Goal: Obtain resource: Obtain resource

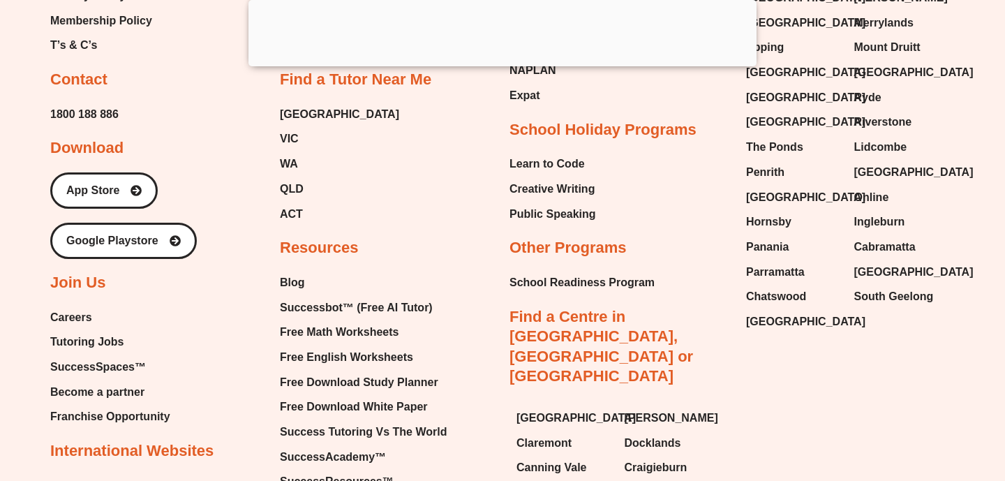
scroll to position [15002, 0]
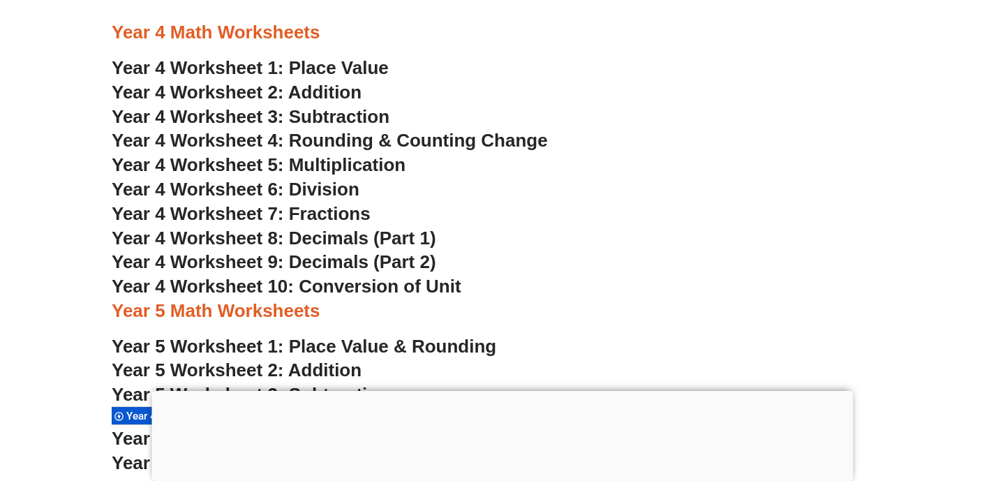
scroll to position [2579, 0]
click at [286, 145] on span "Year 4 Worksheet 4: Rounding & Counting Change" at bounding box center [330, 141] width 436 height 21
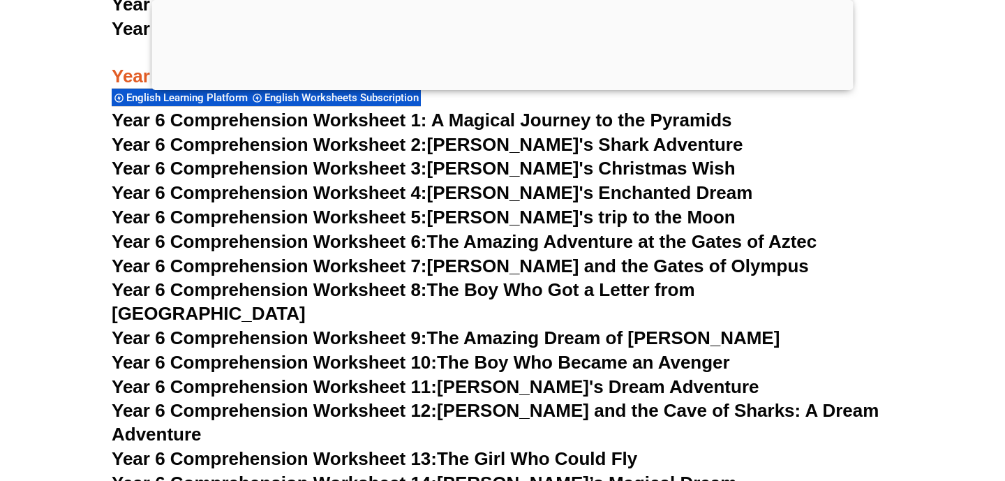
scroll to position [7730, 0]
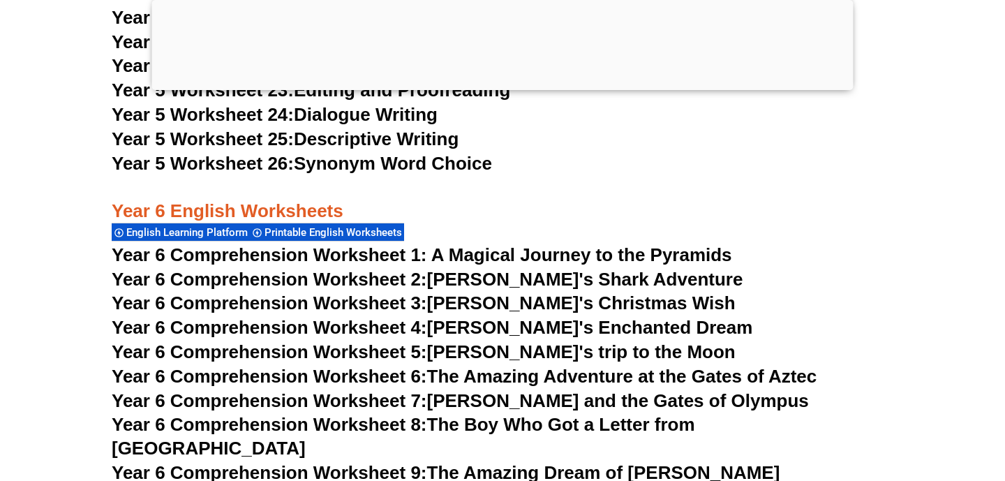
scroll to position [7701, 0]
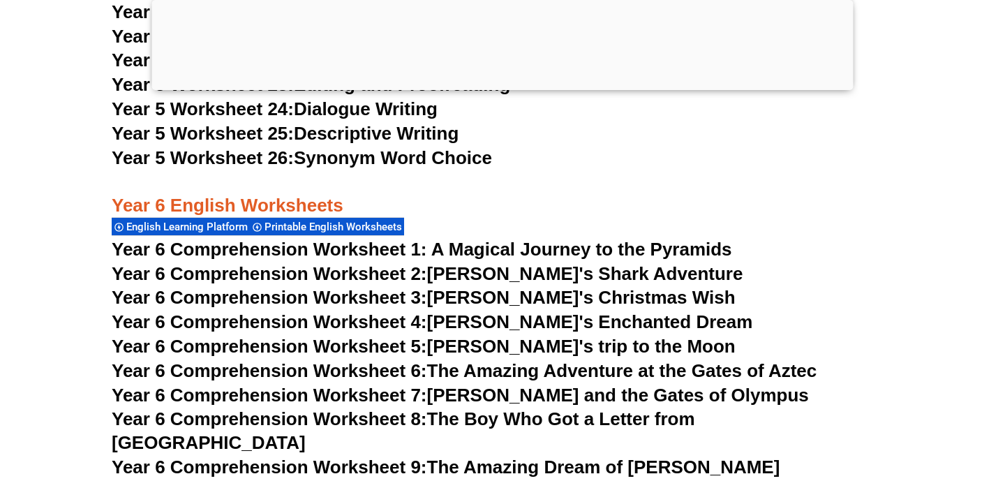
click at [533, 271] on link "Year 6 Comprehension Worksheet 2: Jake's Shark Adventure" at bounding box center [427, 273] width 631 height 21
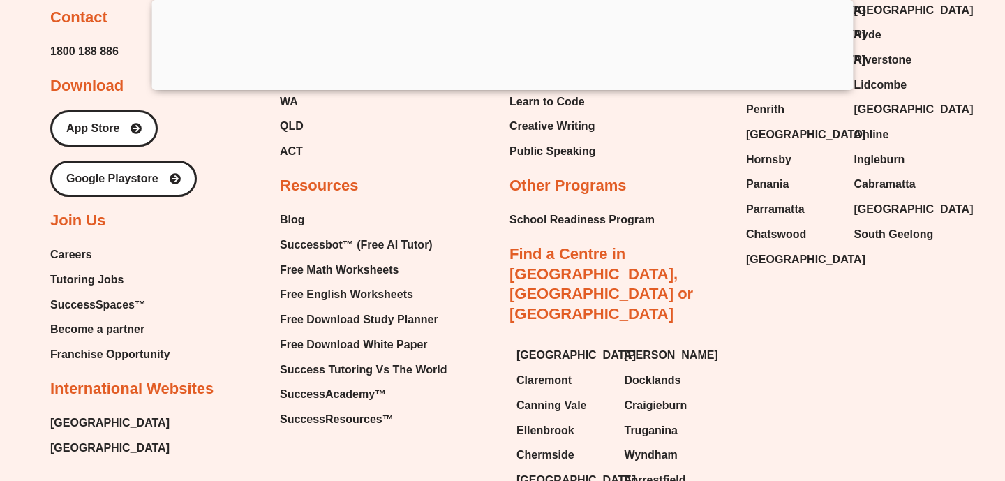
scroll to position [14810, 0]
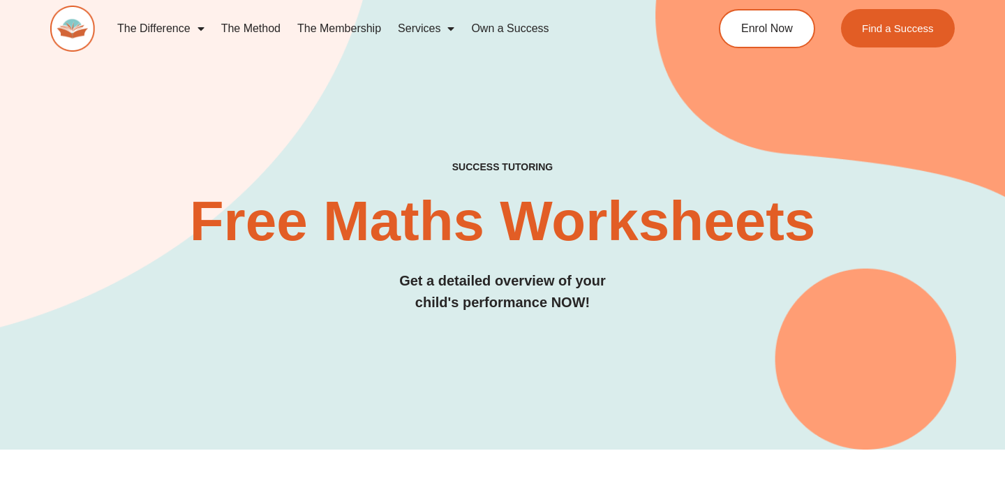
scroll to position [24, 0]
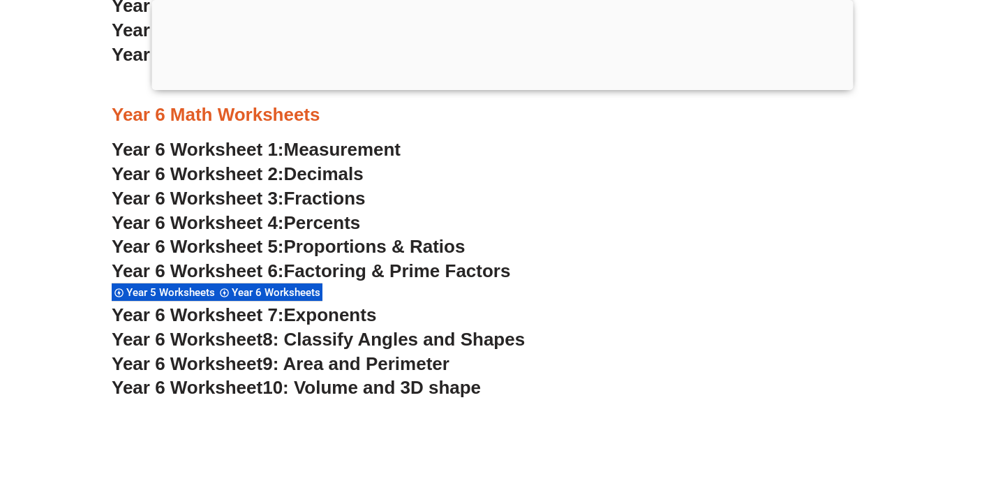
scroll to position [3152, 0]
click at [320, 215] on span "Percents" at bounding box center [322, 222] width 77 height 21
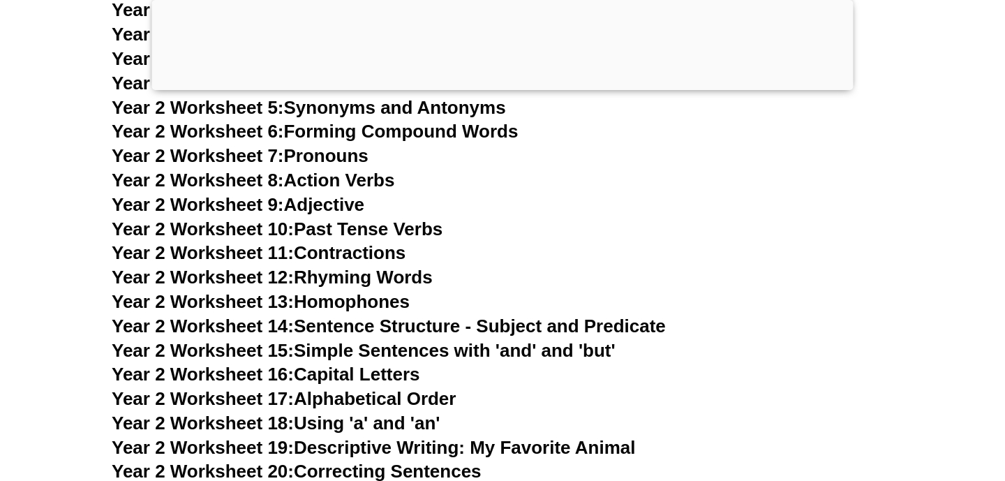
scroll to position [4027, 0]
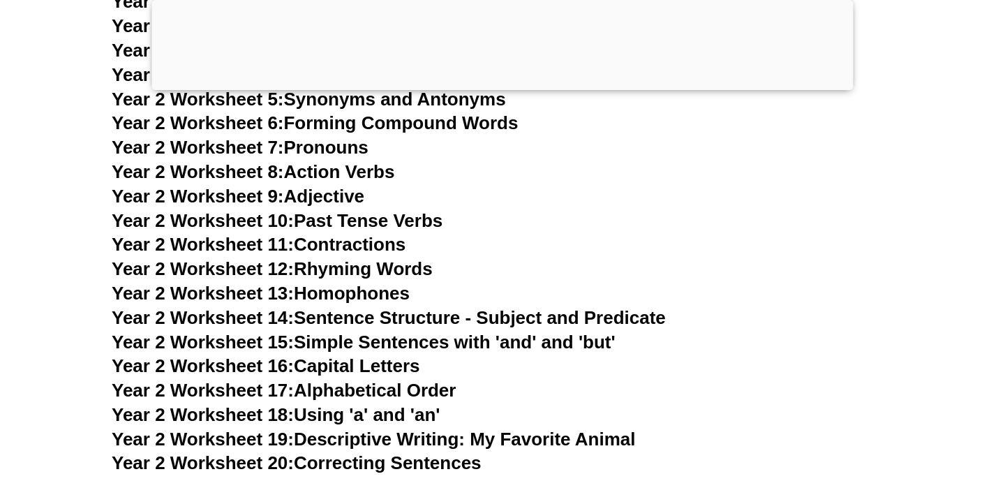
click at [346, 164] on link "Year 2 Worksheet 8: Action Verbs" at bounding box center [253, 171] width 283 height 21
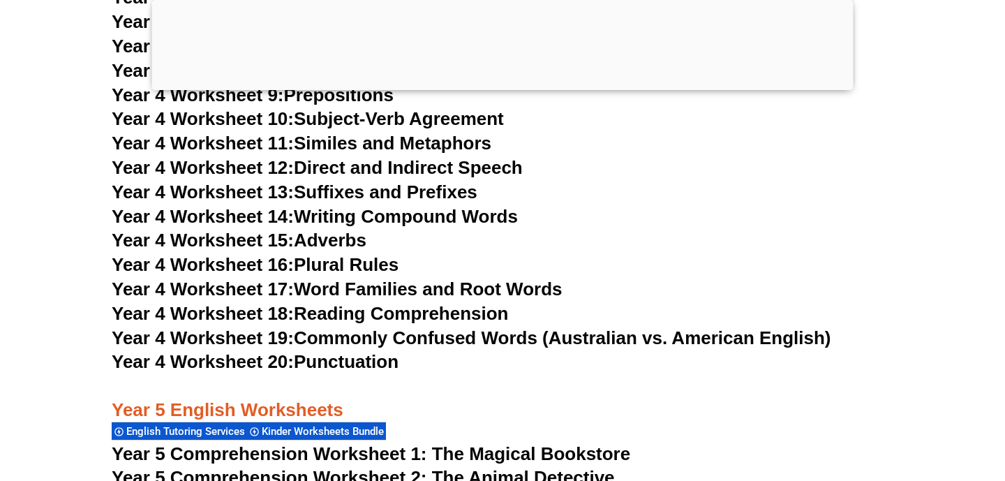
scroll to position [6441, 0]
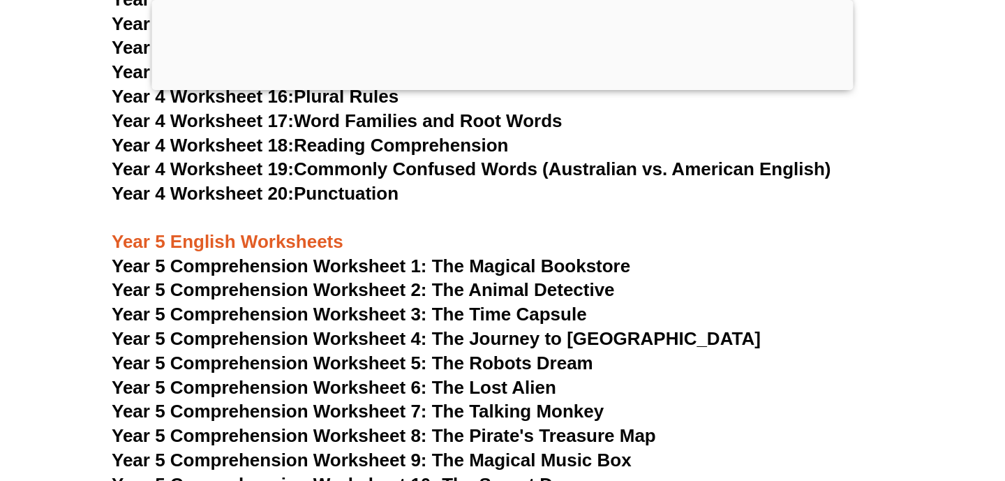
scroll to position [6176, 0]
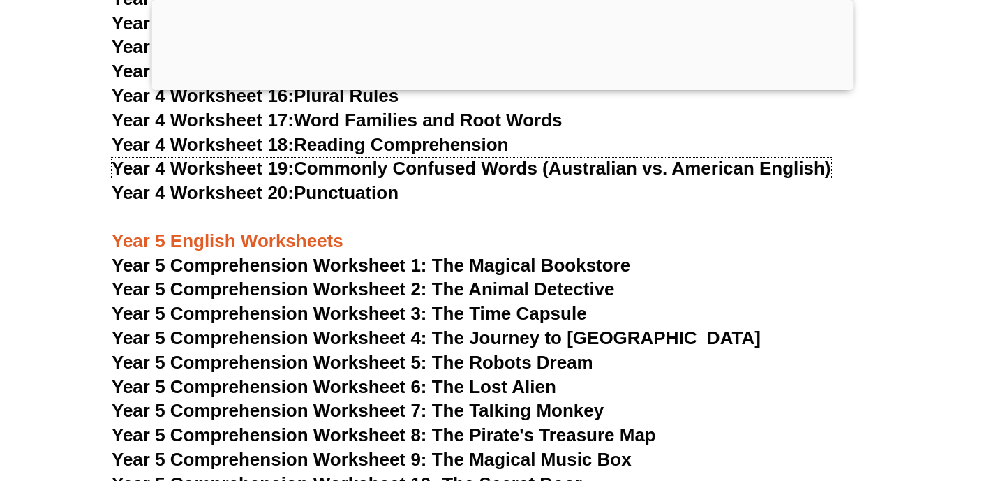
click at [403, 169] on link "Year 4 Worksheet 19: Commonly Confused Words (Australian vs. American English)" at bounding box center [472, 168] width 720 height 21
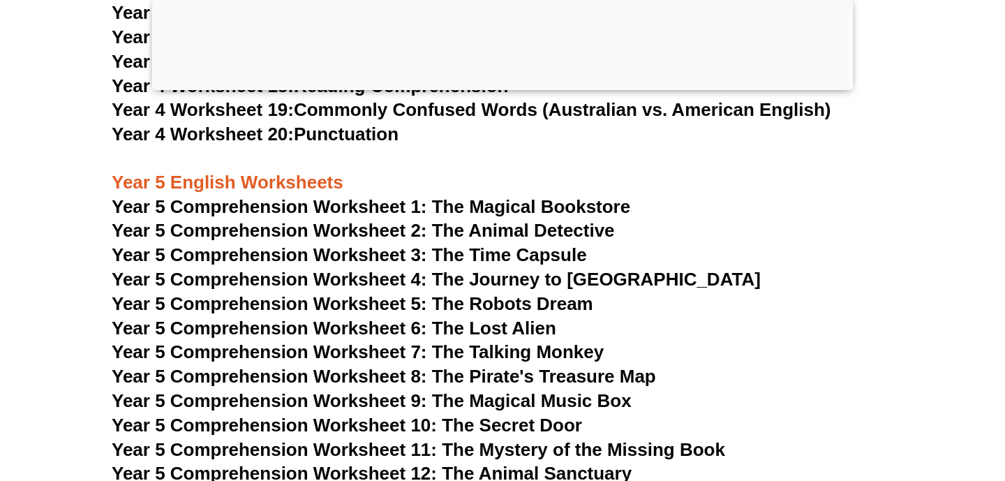
scroll to position [6341, 0]
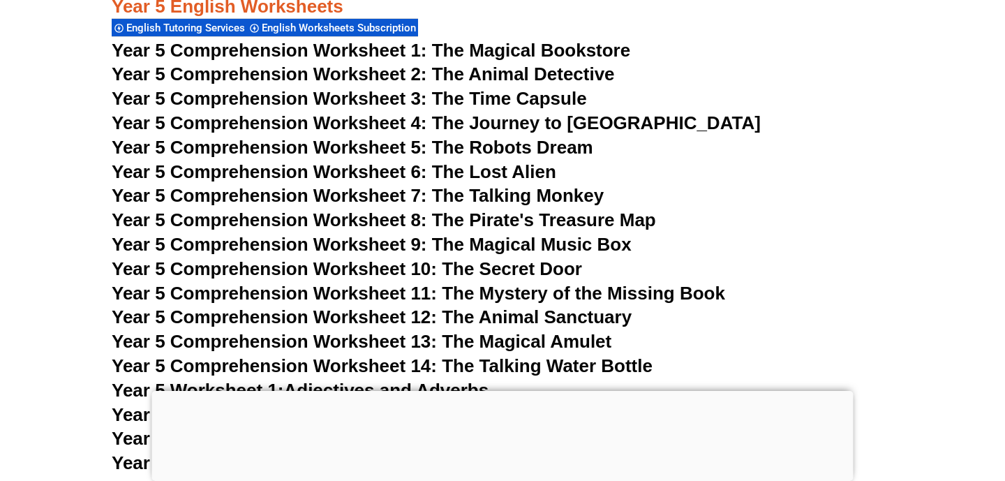
scroll to position [6704, 0]
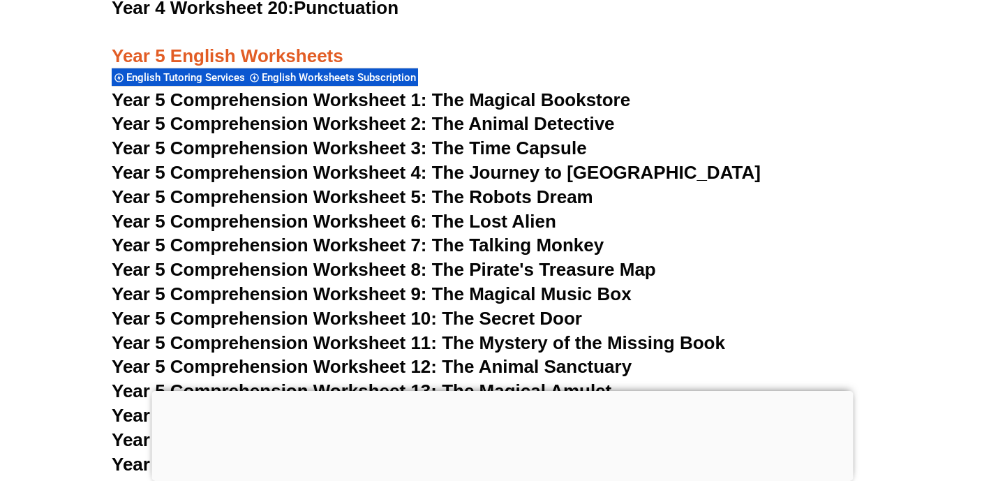
click at [547, 121] on span "Year 5 Comprehension Worksheet 2: The Animal Detective" at bounding box center [363, 123] width 503 height 21
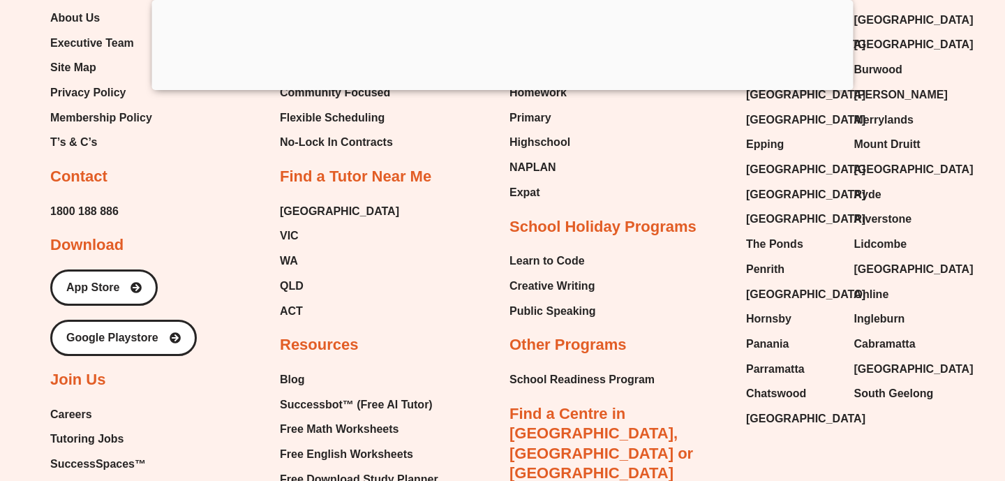
scroll to position [14989, 0]
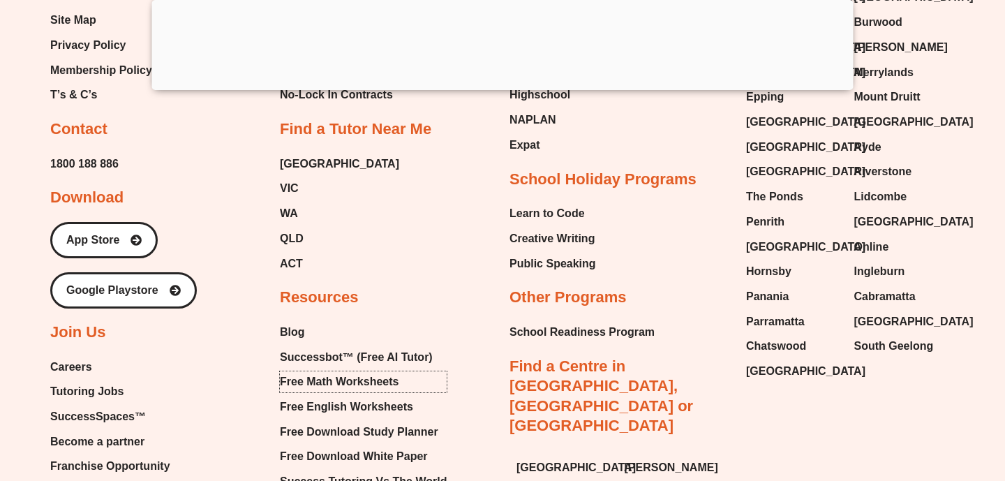
click at [385, 371] on span "Free Math Worksheets" at bounding box center [339, 381] width 119 height 21
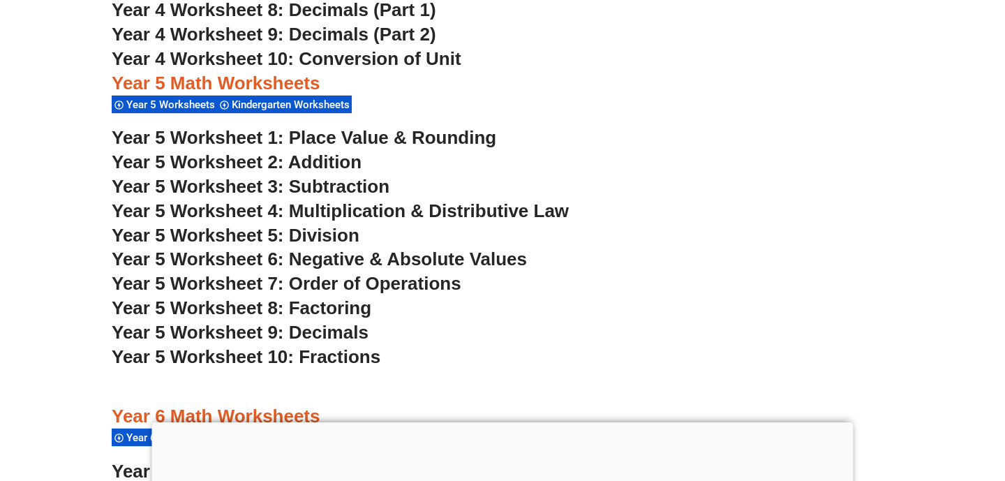
scroll to position [2861, 0]
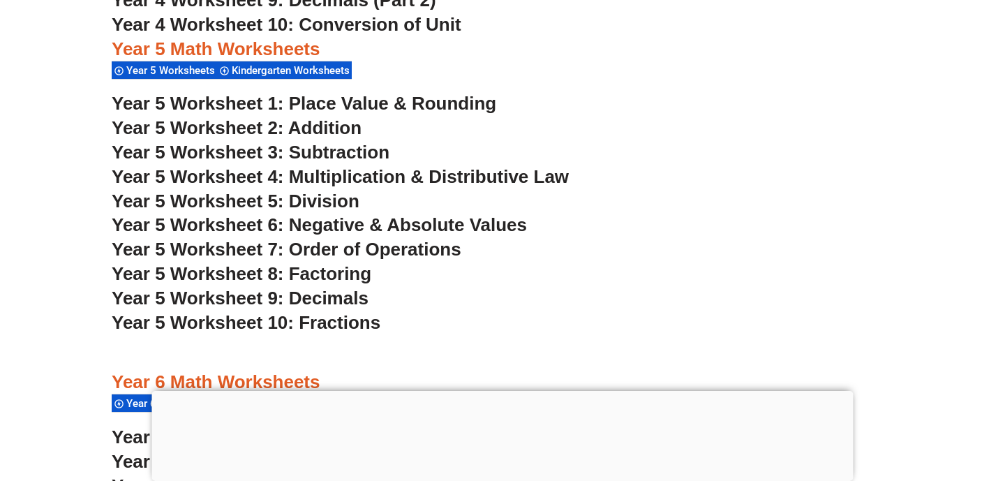
click at [348, 297] on span "Year 5 Worksheet 9: Decimals" at bounding box center [240, 298] width 257 height 21
